Goal: Check status: Check status

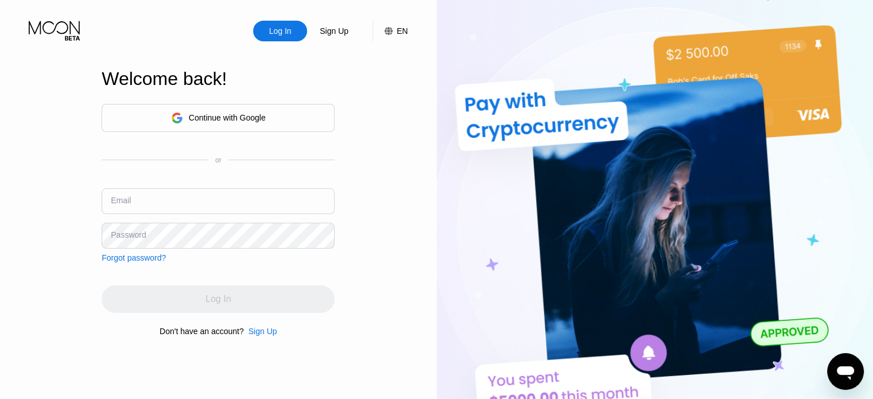
click at [512, 99] on img at bounding box center [655, 219] width 437 height 439
click at [282, 123] on div "Continue with Google" at bounding box center [218, 118] width 233 height 28
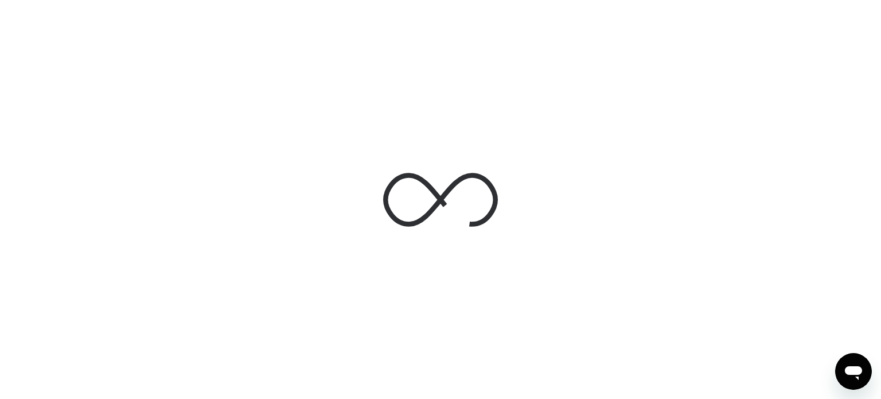
click at [305, 192] on div at bounding box center [440, 199] width 881 height 399
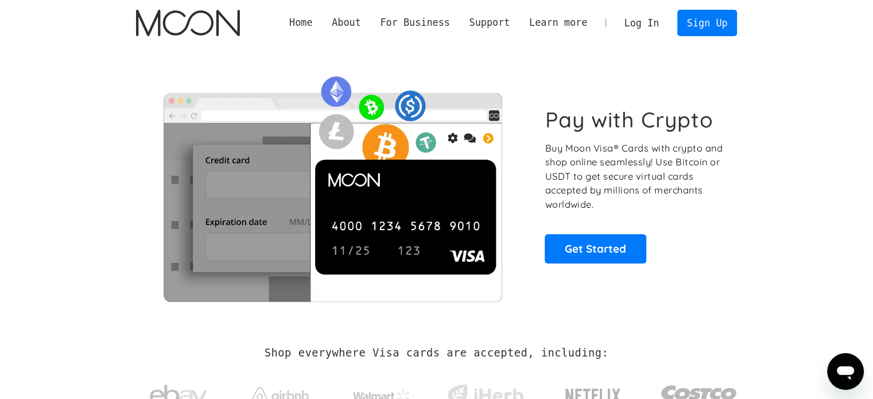
click at [306, 53] on div "Pay with Crypto Buy Moon Visa® Cards with crypto and shop online seamlessly! Us…" at bounding box center [436, 185] width 601 height 278
click at [652, 20] on link "Log In" at bounding box center [641, 22] width 54 height 25
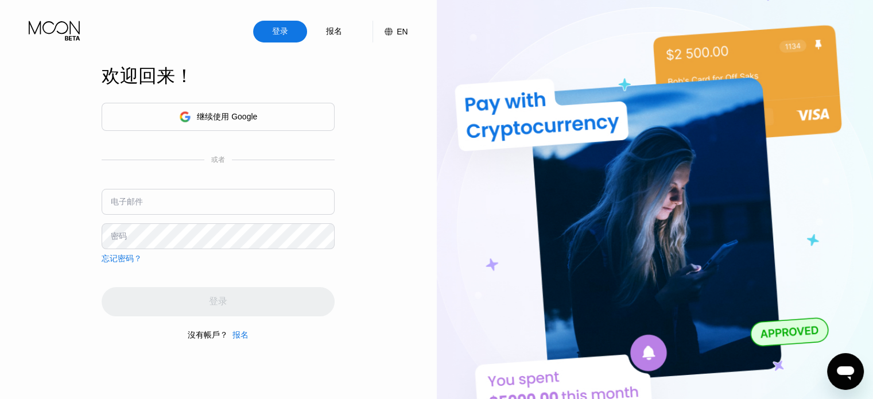
click at [246, 116] on font "继续使用 Google" at bounding box center [227, 116] width 60 height 9
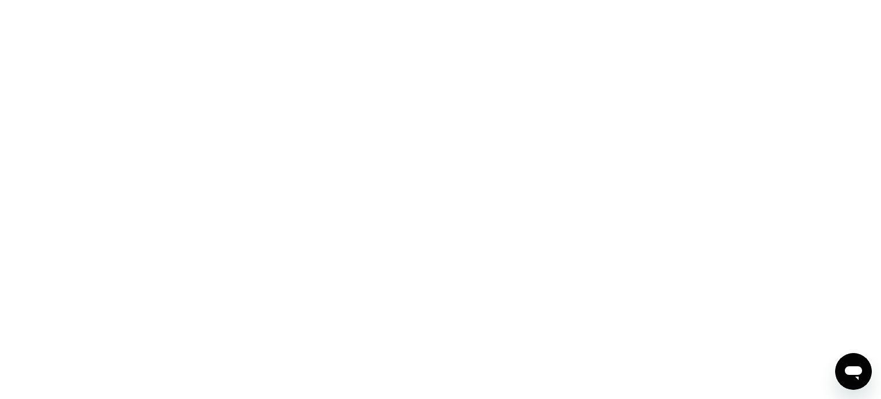
drag, startPoint x: 565, startPoint y: 34, endPoint x: 440, endPoint y: 48, distance: 125.3
click at [440, 48] on div at bounding box center [440, 199] width 881 height 399
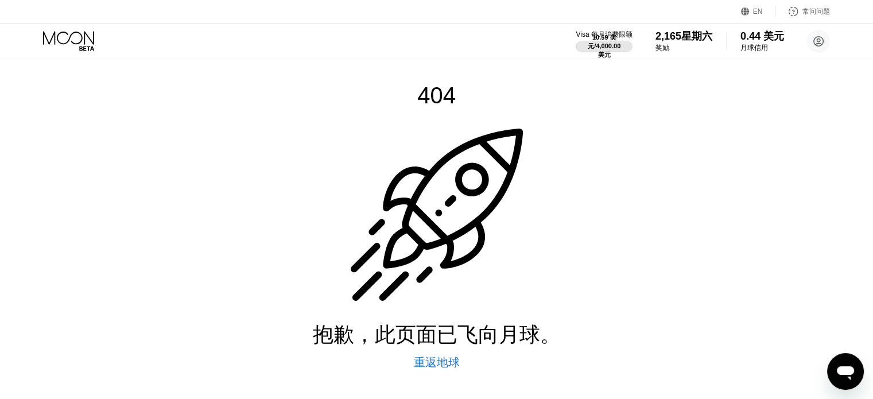
click at [68, 36] on icon at bounding box center [69, 41] width 53 height 20
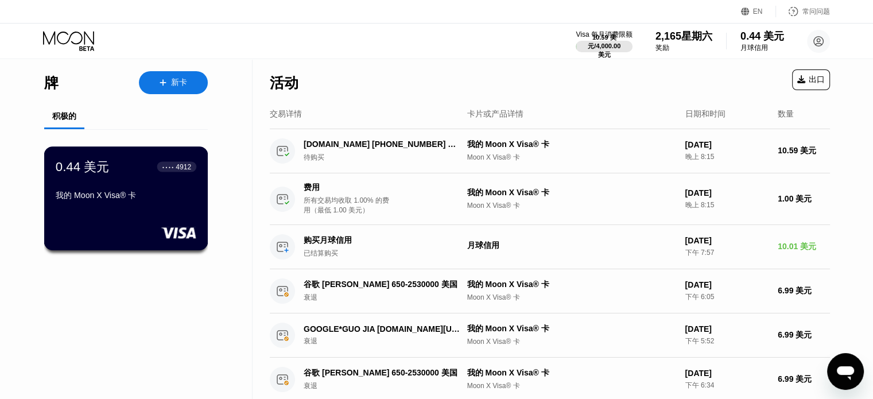
click at [153, 181] on div "0.44 美元 ● ● ● ● 4912 我的 Moon X Visa® 卡" at bounding box center [126, 182] width 141 height 48
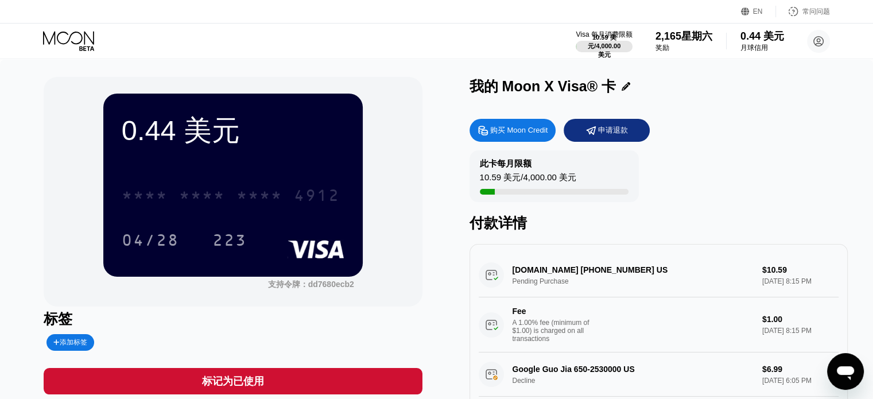
click at [236, 188] on font "*" at bounding box center [241, 197] width 11 height 18
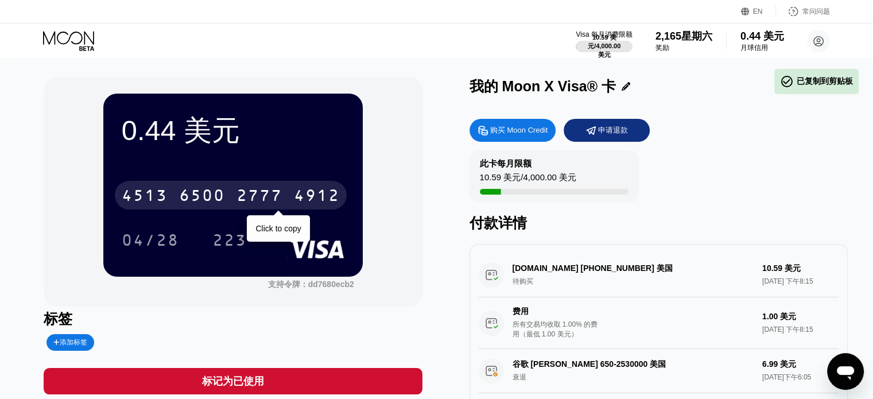
click at [289, 193] on div "[CREDIT_CARD_NUMBER]" at bounding box center [231, 195] width 232 height 29
click at [271, 199] on div "* * * * * * * * * * * * 4912" at bounding box center [231, 195] width 232 height 29
